Goal: Task Accomplishment & Management: Use online tool/utility

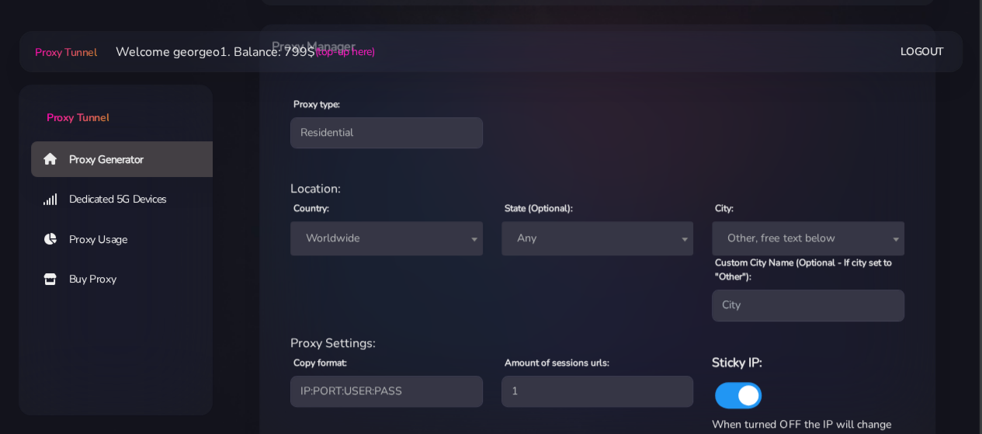
scroll to position [561, 0]
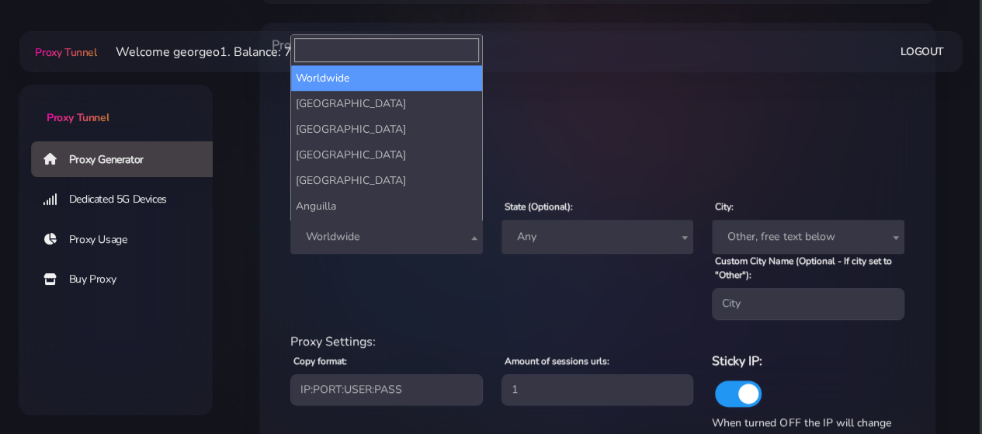
click at [419, 234] on span "Worldwide" at bounding box center [387, 237] width 174 height 22
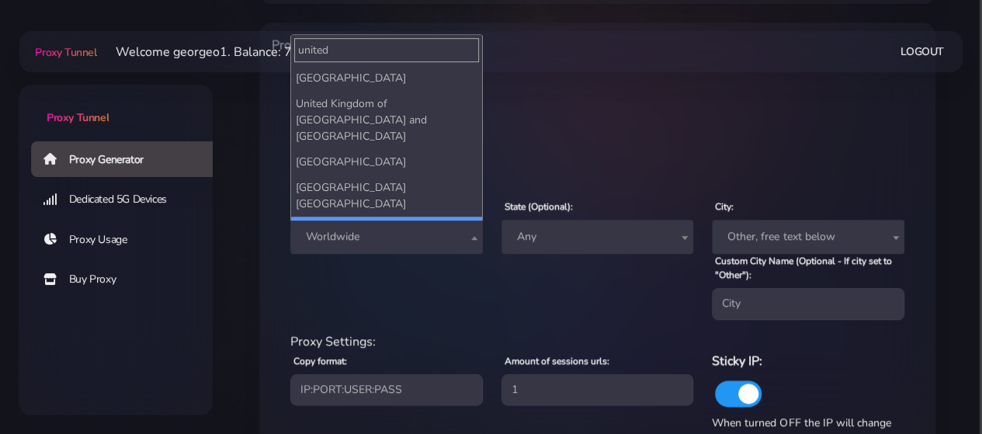
type input "united"
select select "US"
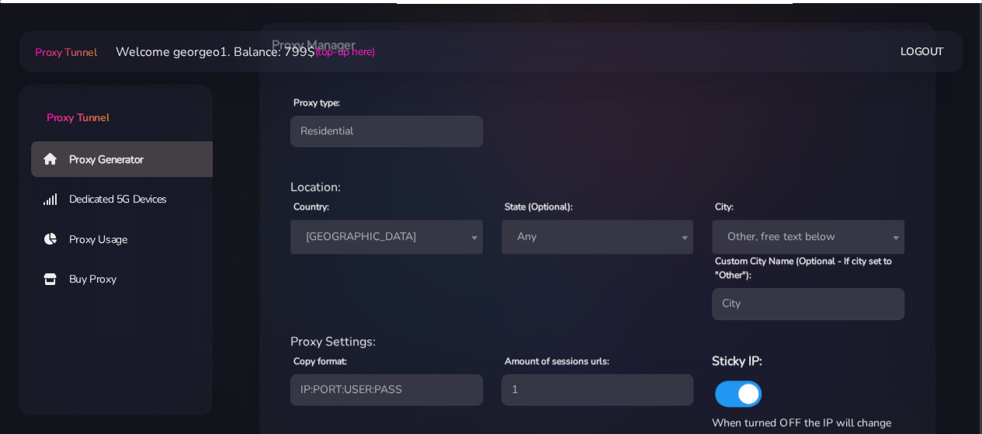
scroll to position [676, 0]
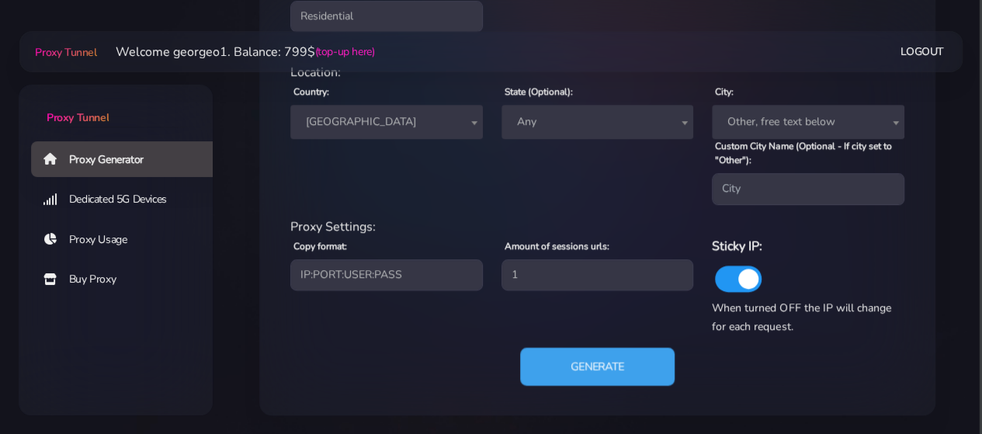
click at [589, 368] on button "Generate" at bounding box center [597, 366] width 155 height 38
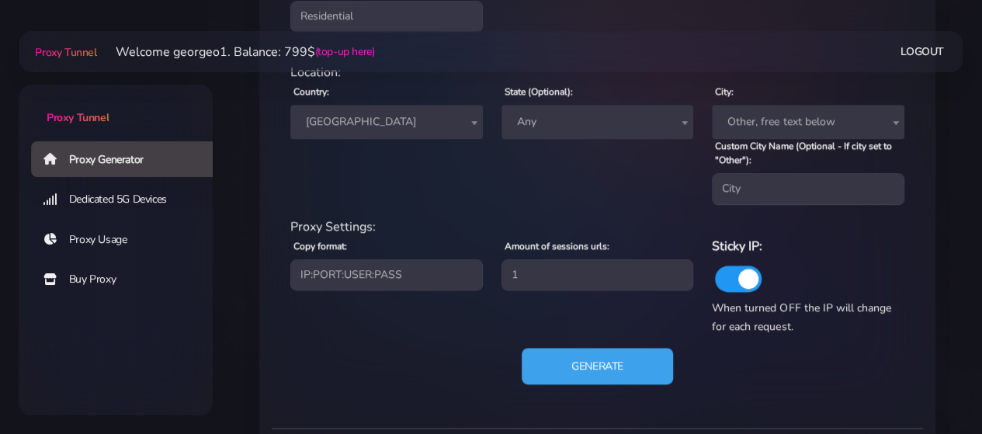
scroll to position [919, 0]
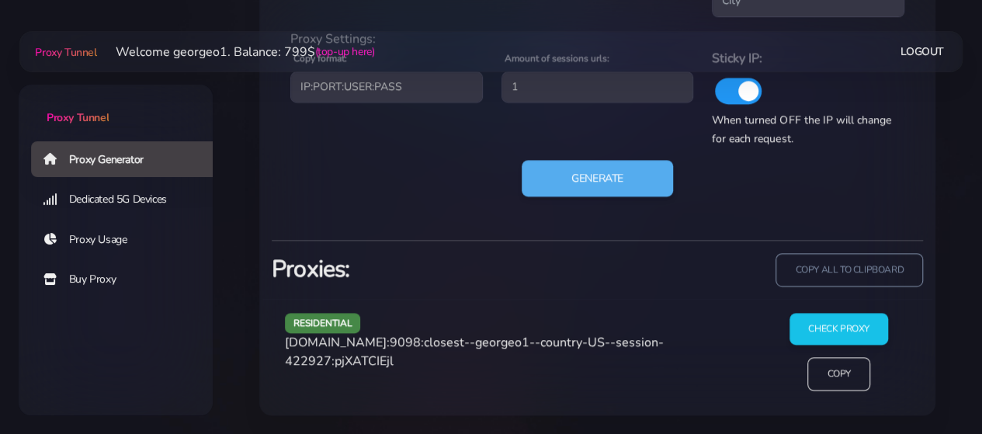
click at [374, 345] on span "[DOMAIN_NAME]:9098:closest--georgeo1--country-US--session-422927:pjXATCIEjl" at bounding box center [474, 352] width 379 height 36
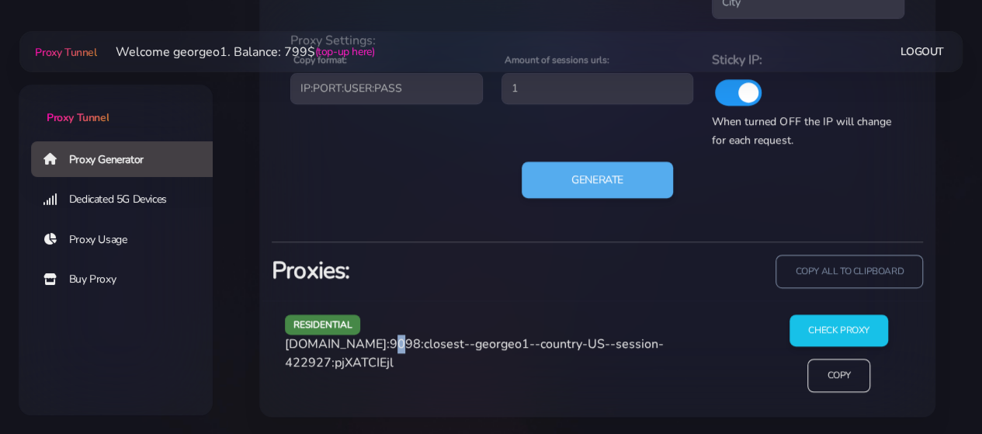
click at [374, 345] on span "[DOMAIN_NAME]:9098:closest--georgeo1--country-US--session-422927:pjXATCIEjl" at bounding box center [474, 353] width 379 height 36
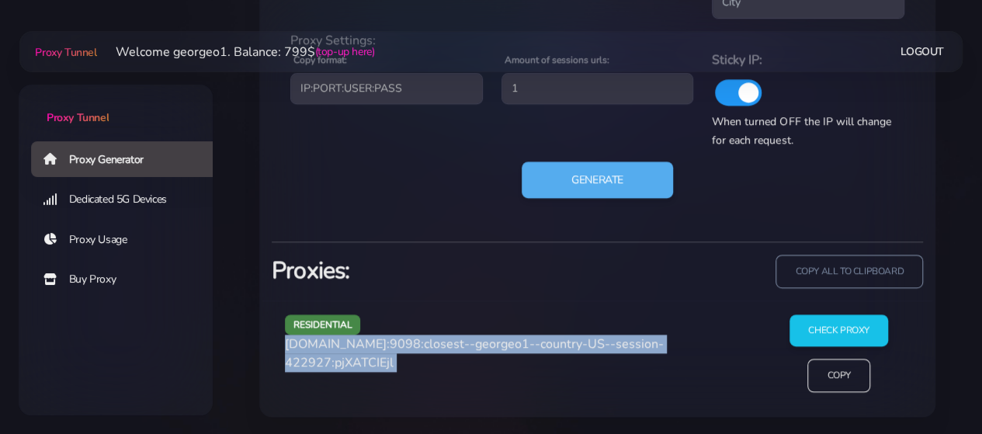
click at [374, 345] on span "[DOMAIN_NAME]:9098:closest--georgeo1--country-US--session-422927:pjXATCIEjl" at bounding box center [474, 353] width 379 height 36
copy div "[DOMAIN_NAME]:9098:closest--georgeo1--country-US--session-422927:pjXATCIEjl"
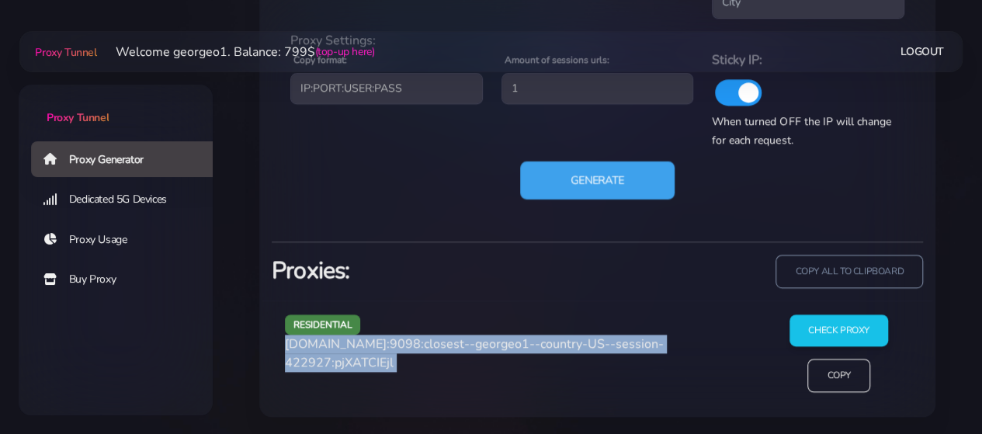
click at [585, 184] on button "Generate" at bounding box center [597, 180] width 155 height 38
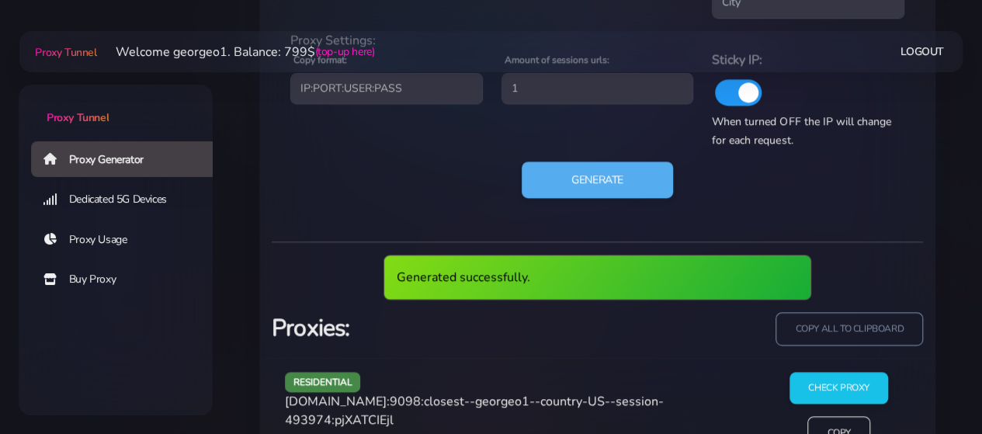
click at [349, 402] on span "[DOMAIN_NAME]:9098:closest--georgeo1--country-US--session-493974:pjXATCIEjl" at bounding box center [474, 411] width 379 height 36
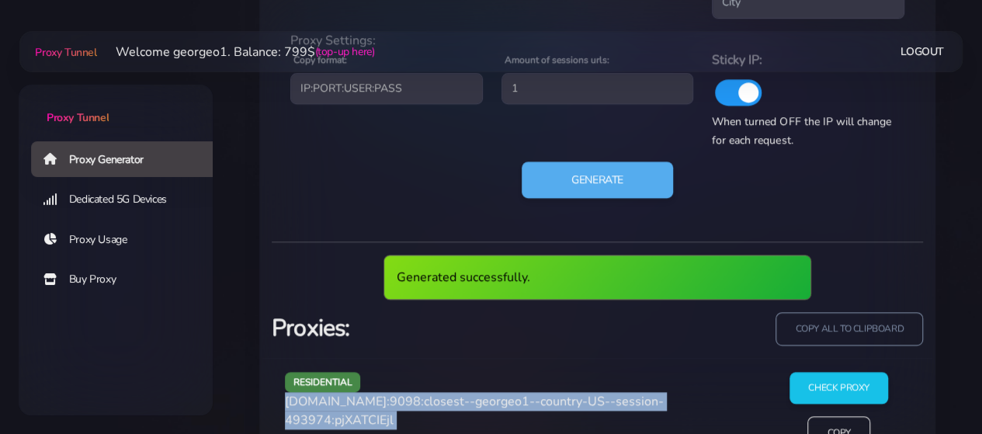
click at [349, 402] on span "[DOMAIN_NAME]:9098:closest--georgeo1--country-US--session-493974:pjXATCIEjl" at bounding box center [474, 411] width 379 height 36
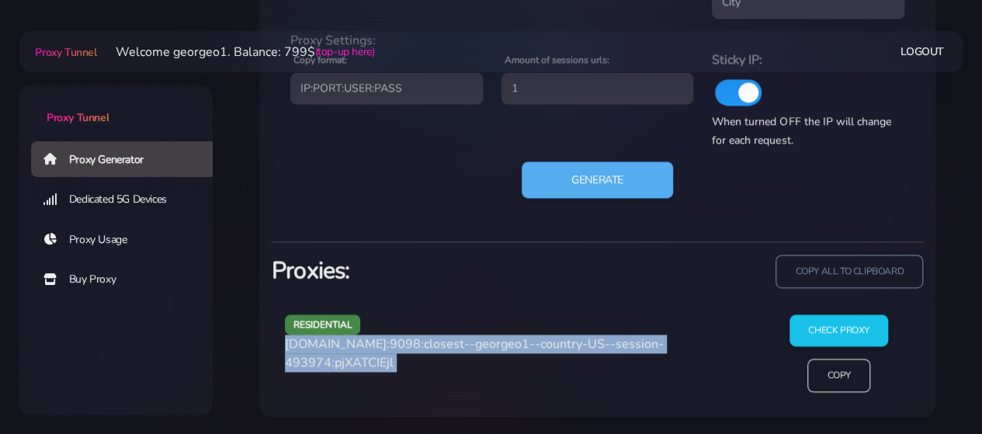
copy div "[DOMAIN_NAME]:9098:closest--georgeo1--country-US--session-493974:pjXATCIEjl"
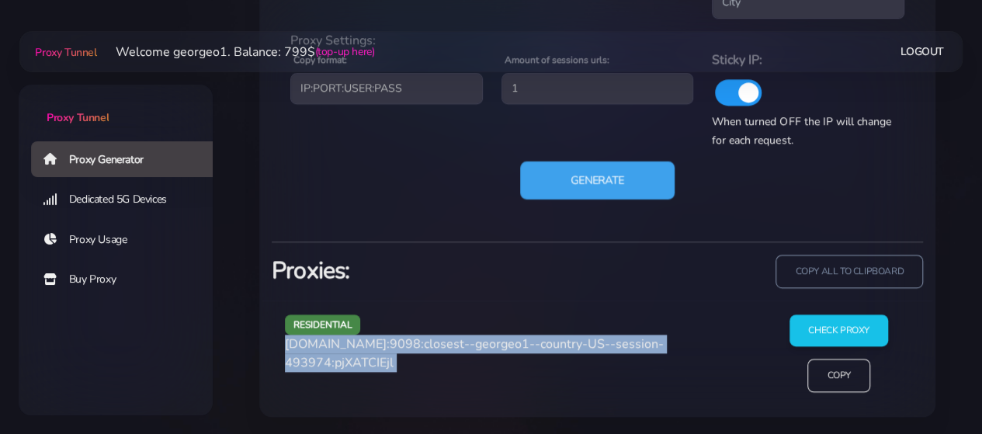
click at [575, 181] on button "Generate" at bounding box center [597, 180] width 155 height 38
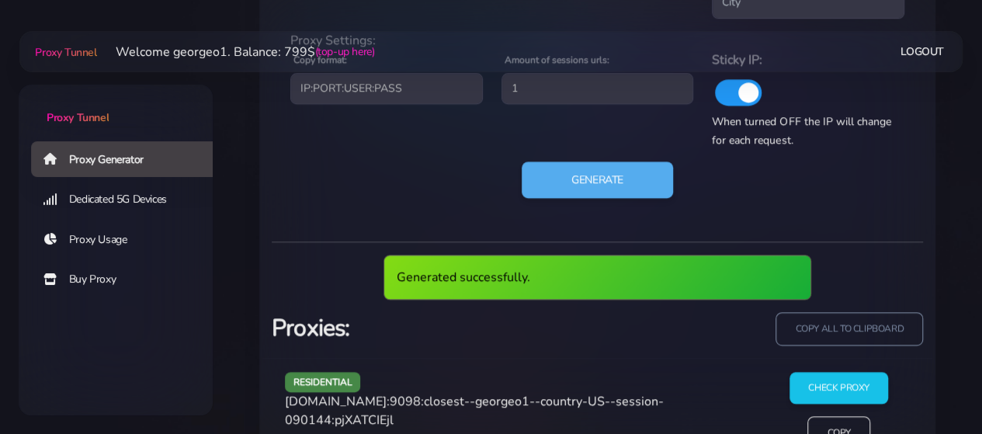
click at [339, 400] on span "[DOMAIN_NAME]:9098:closest--georgeo1--country-US--session-090144:pjXATCIEjl" at bounding box center [474, 411] width 379 height 36
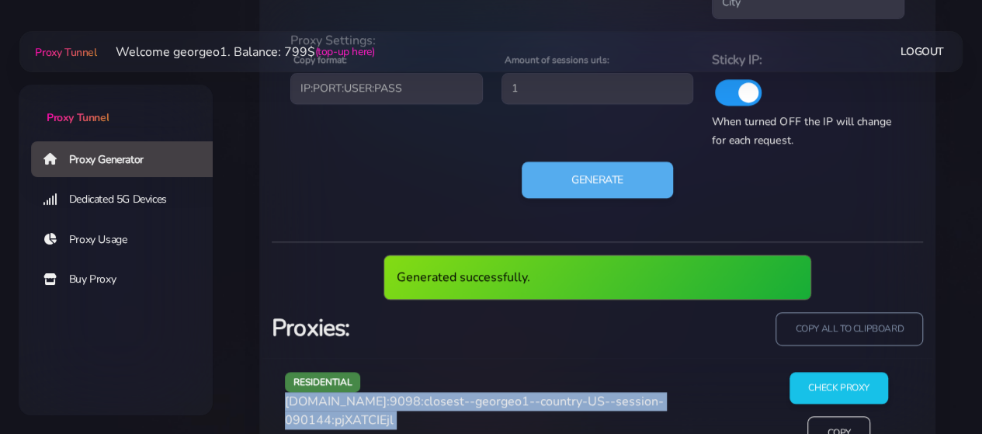
click at [339, 400] on span "[DOMAIN_NAME]:9098:closest--georgeo1--country-US--session-090144:pjXATCIEjl" at bounding box center [474, 411] width 379 height 36
copy div "[DOMAIN_NAME]:9098:closest--georgeo1--country-US--session-090144:pjXATCIEjl"
